Goal: Transaction & Acquisition: Purchase product/service

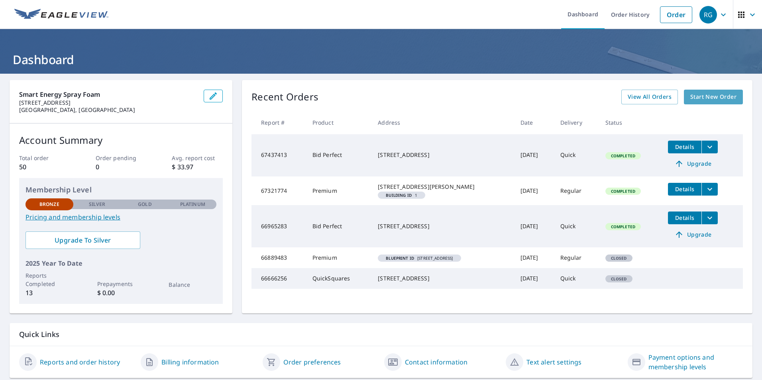
click at [690, 92] on span "Start New Order" at bounding box center [713, 97] width 46 height 10
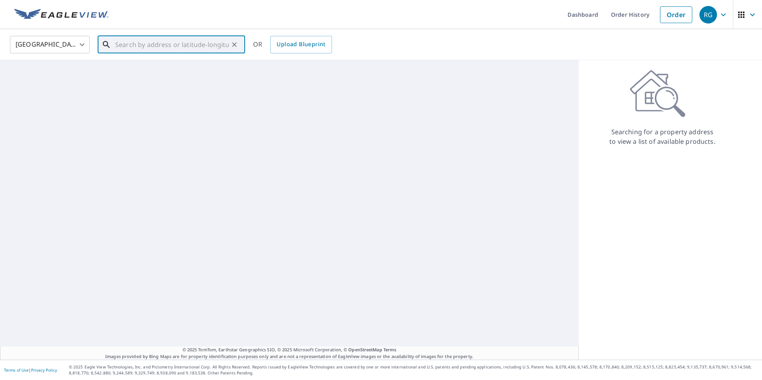
click at [138, 45] on input "text" at bounding box center [172, 44] width 114 height 22
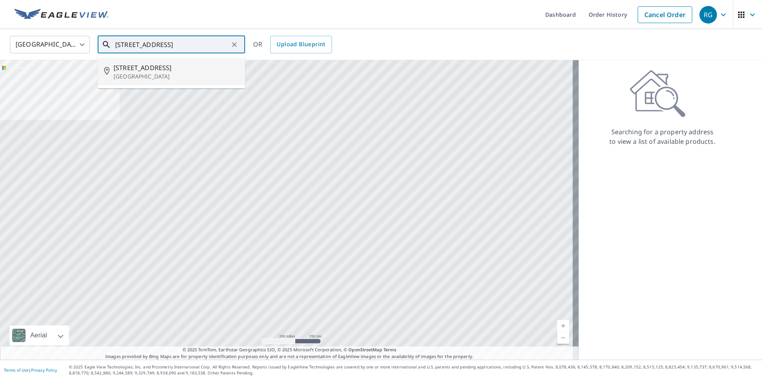
click at [178, 79] on p "[GEOGRAPHIC_DATA]" at bounding box center [176, 77] width 125 height 8
type input "[STREET_ADDRESS]"
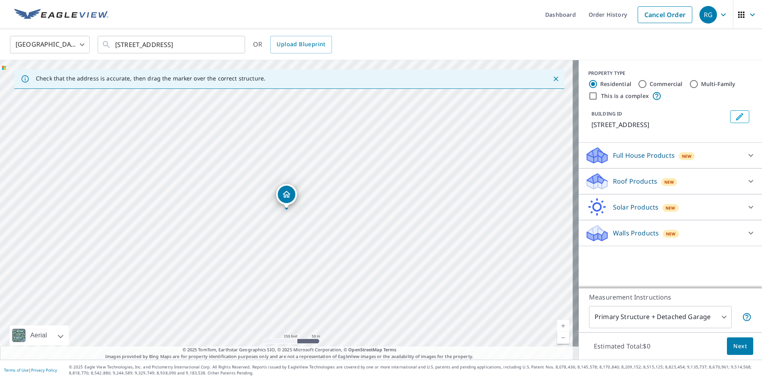
click at [633, 186] on p "Roof Products" at bounding box center [635, 182] width 44 height 10
click at [635, 186] on div "Roof Products New" at bounding box center [663, 181] width 156 height 19
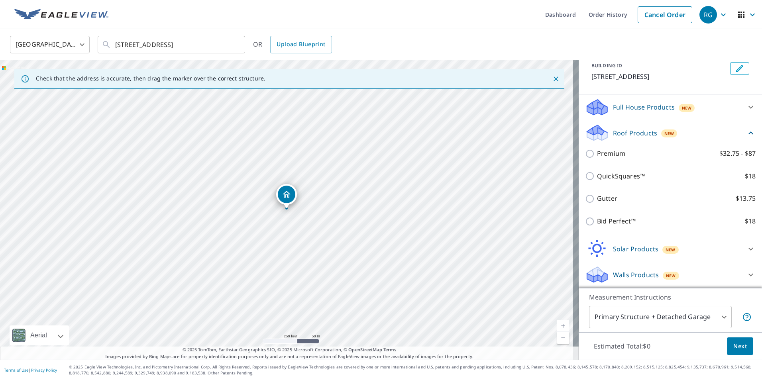
scroll to position [58, 0]
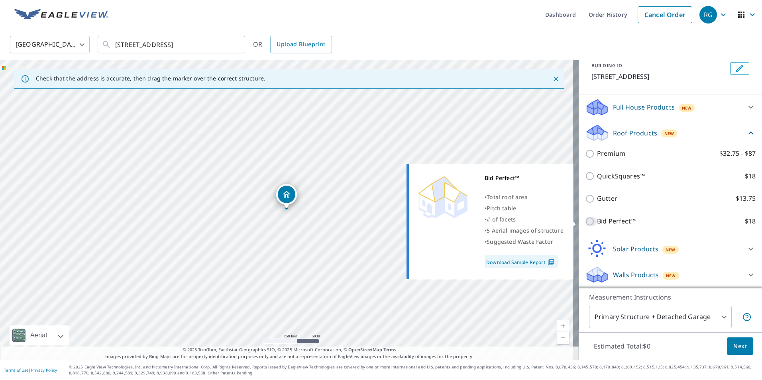
click at [585, 219] on input "Bid Perfect™ $18" at bounding box center [591, 222] width 12 height 10
checkbox input "true"
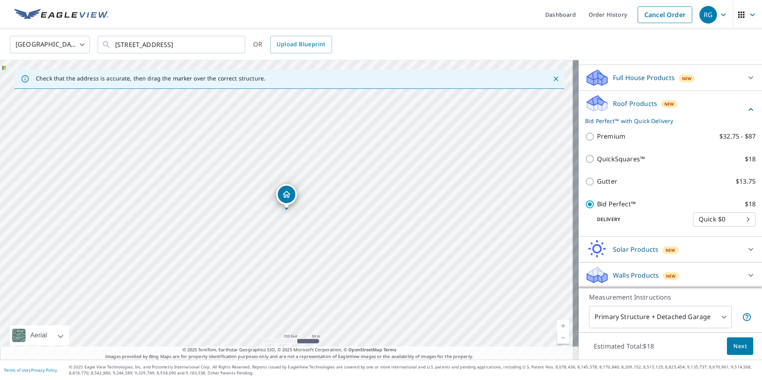
scroll to position [88, 0]
click at [735, 351] on button "Next" at bounding box center [740, 346] width 26 height 18
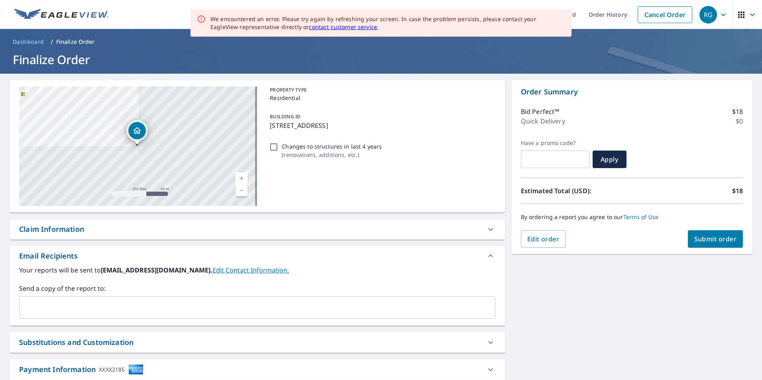
click at [131, 128] on div "Dropped pin, building 1, Residential property, 50 Old Neck Rd S Center Moriches…" at bounding box center [137, 131] width 18 height 18
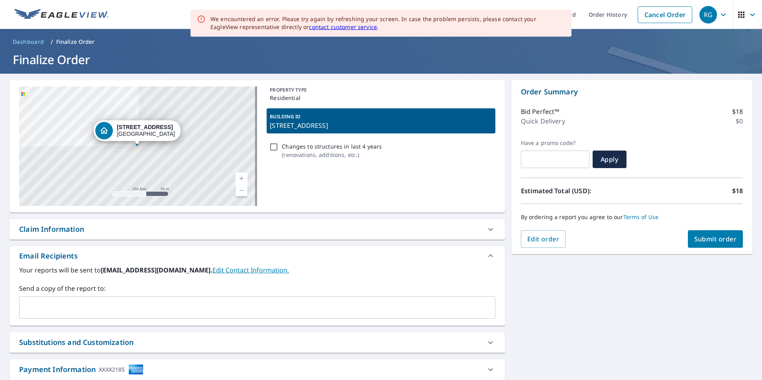
click at [241, 190] on link "Current Level 17, Zoom Out" at bounding box center [241, 190] width 12 height 12
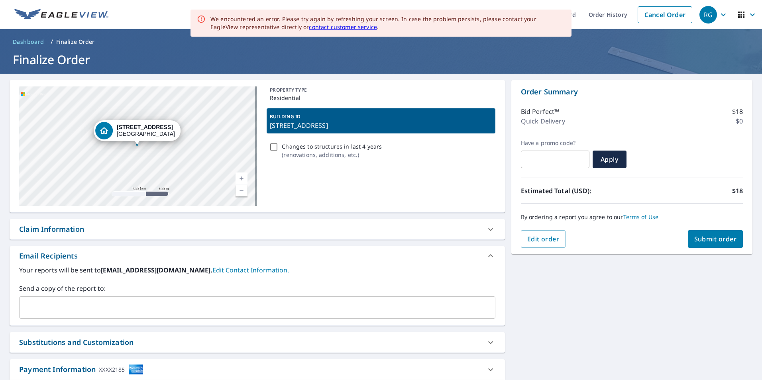
click at [241, 175] on link "Current Level 16, Zoom In" at bounding box center [241, 179] width 12 height 12
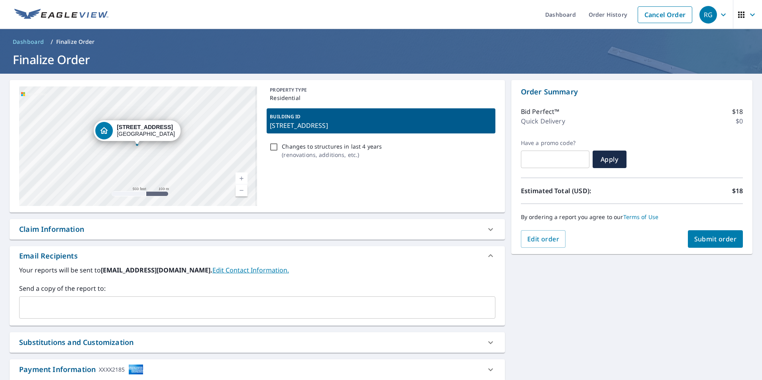
click at [241, 175] on link "Current Level 16.81942775435818, Zoom In" at bounding box center [241, 179] width 12 height 12
click at [241, 175] on link "Current Level 17.633480437010505, Zoom In" at bounding box center [241, 179] width 12 height 12
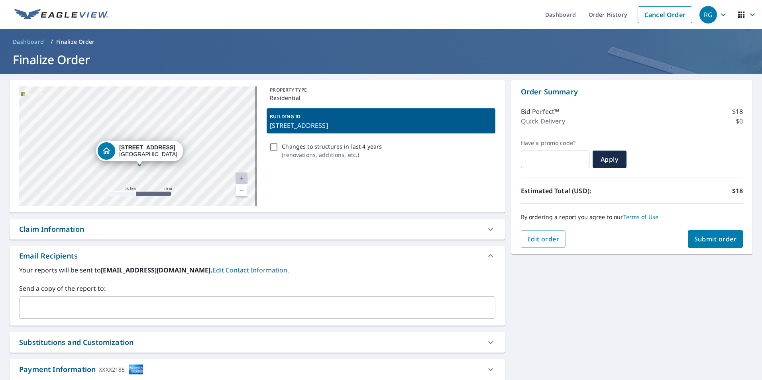
drag, startPoint x: 178, startPoint y: 148, endPoint x: 180, endPoint y: 169, distance: 20.5
click at [180, 169] on div "[STREET_ADDRESS]" at bounding box center [138, 146] width 238 height 120
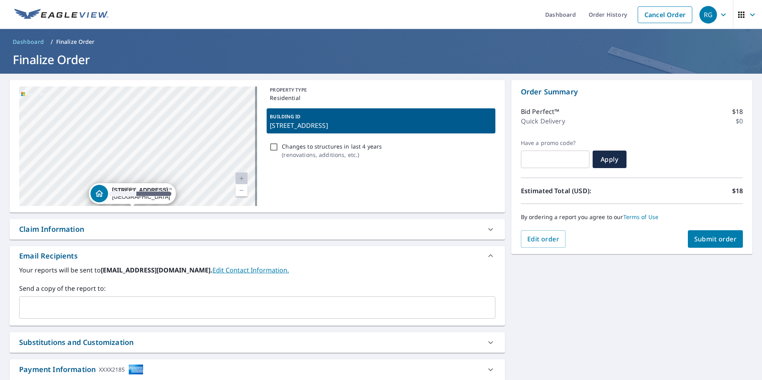
drag, startPoint x: 199, startPoint y: 123, endPoint x: 192, endPoint y: 166, distance: 43.2
click at [192, 166] on div "[STREET_ADDRESS]" at bounding box center [138, 146] width 238 height 120
click at [708, 242] on span "Submit order" at bounding box center [715, 239] width 43 height 9
checkbox input "true"
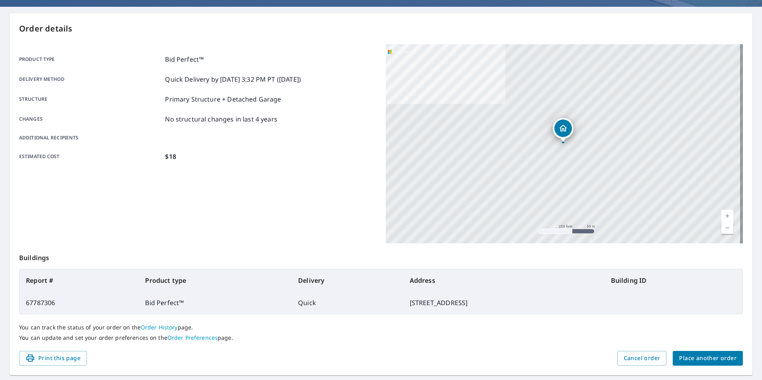
scroll to position [89, 0]
